Goal: Find specific page/section: Find specific page/section

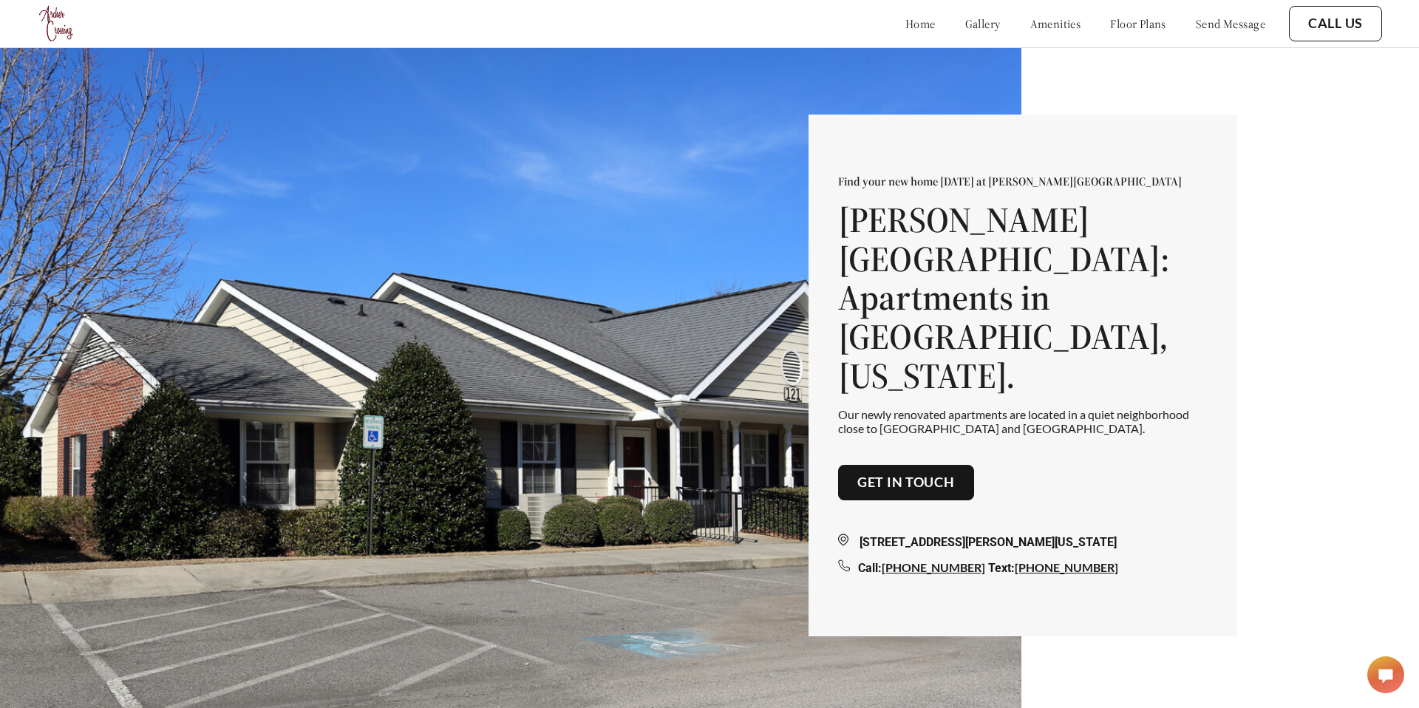
click at [1221, 20] on link "send message" at bounding box center [1230, 23] width 69 height 15
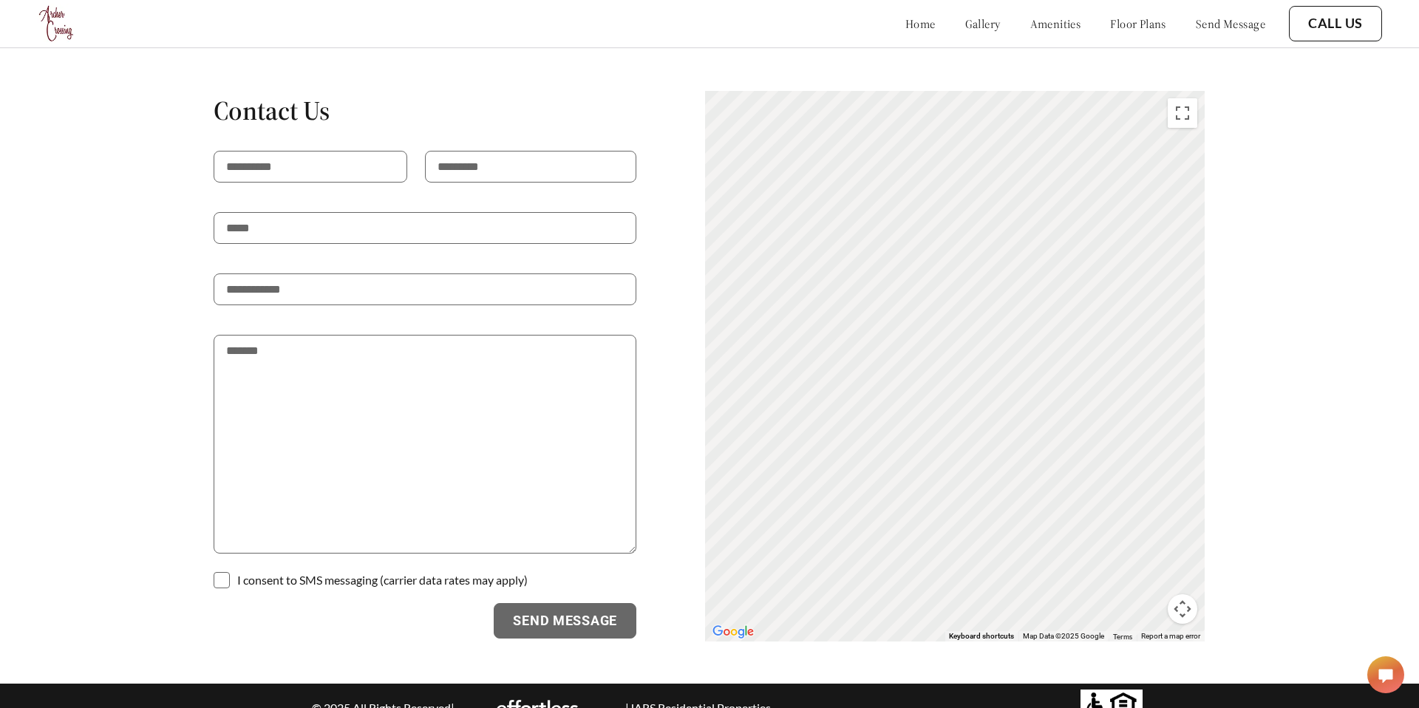
scroll to position [2724, 0]
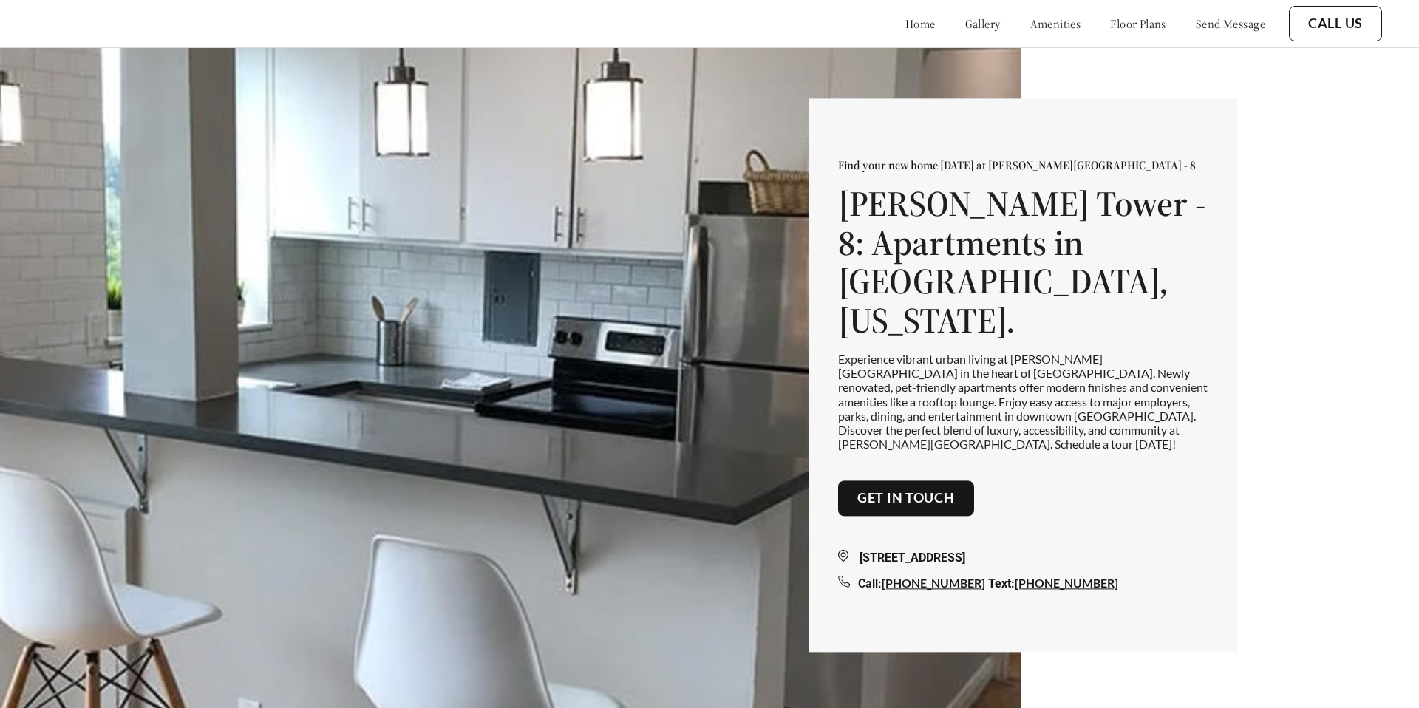
scroll to position [3338, 0]
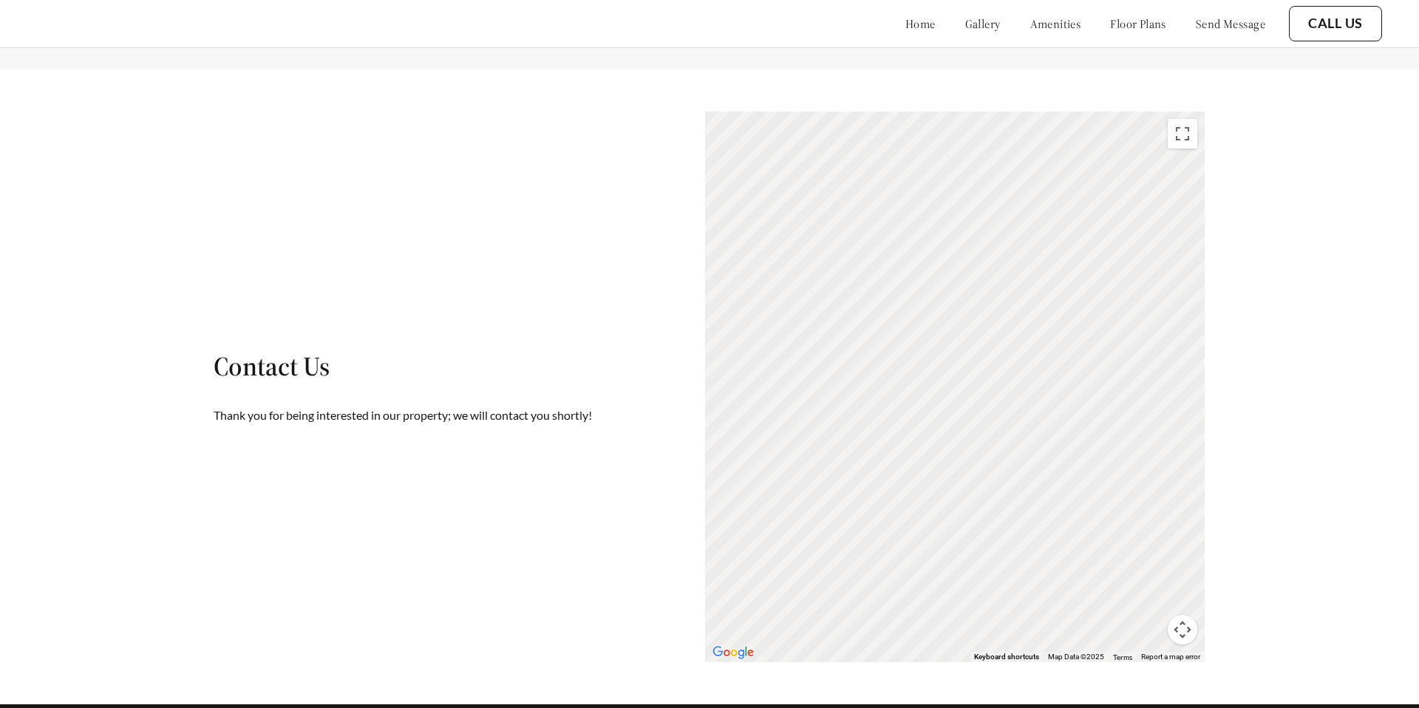
click at [347, 191] on div "Contact Us Thank you for being interested in our property; we will contact you …" at bounding box center [709, 387] width 1249 height 552
